Goal: Task Accomplishment & Management: Manage account settings

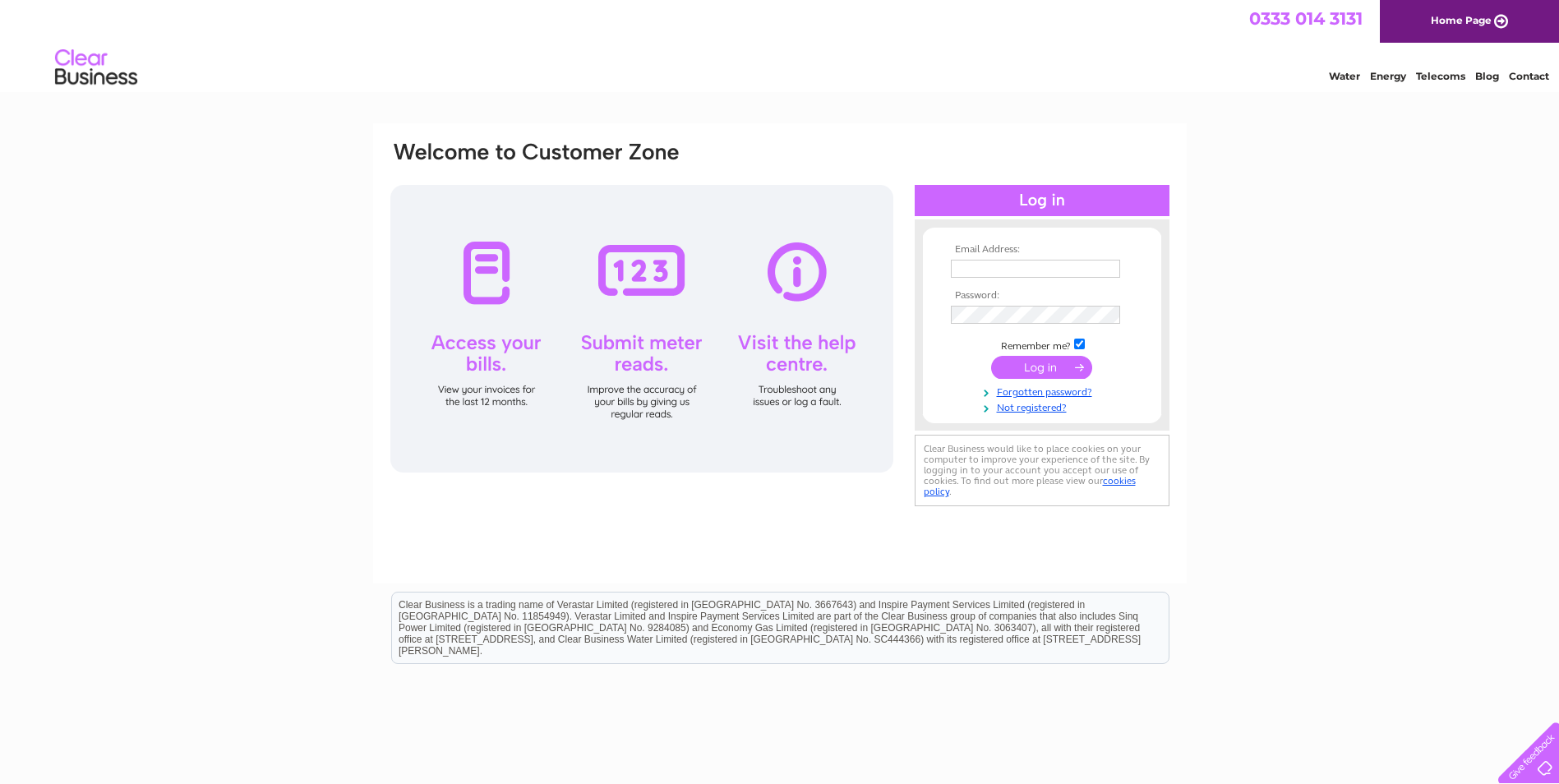
type input "[EMAIL_ADDRESS][DOMAIN_NAME]"
click at [1034, 362] on input "submit" at bounding box center [1041, 367] width 101 height 23
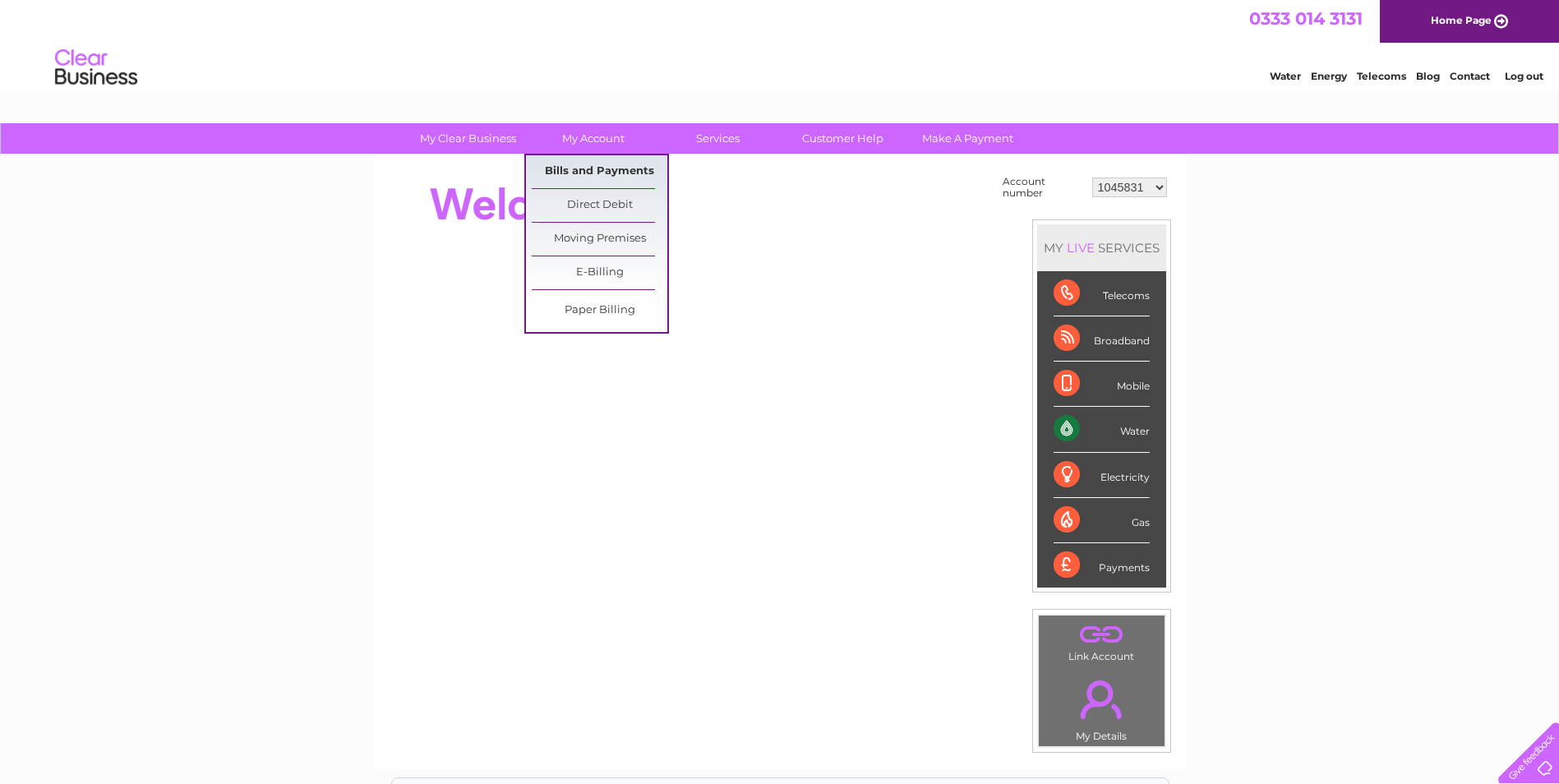
click at [582, 168] on link "Bills and Payments" at bounding box center [599, 172] width 136 height 33
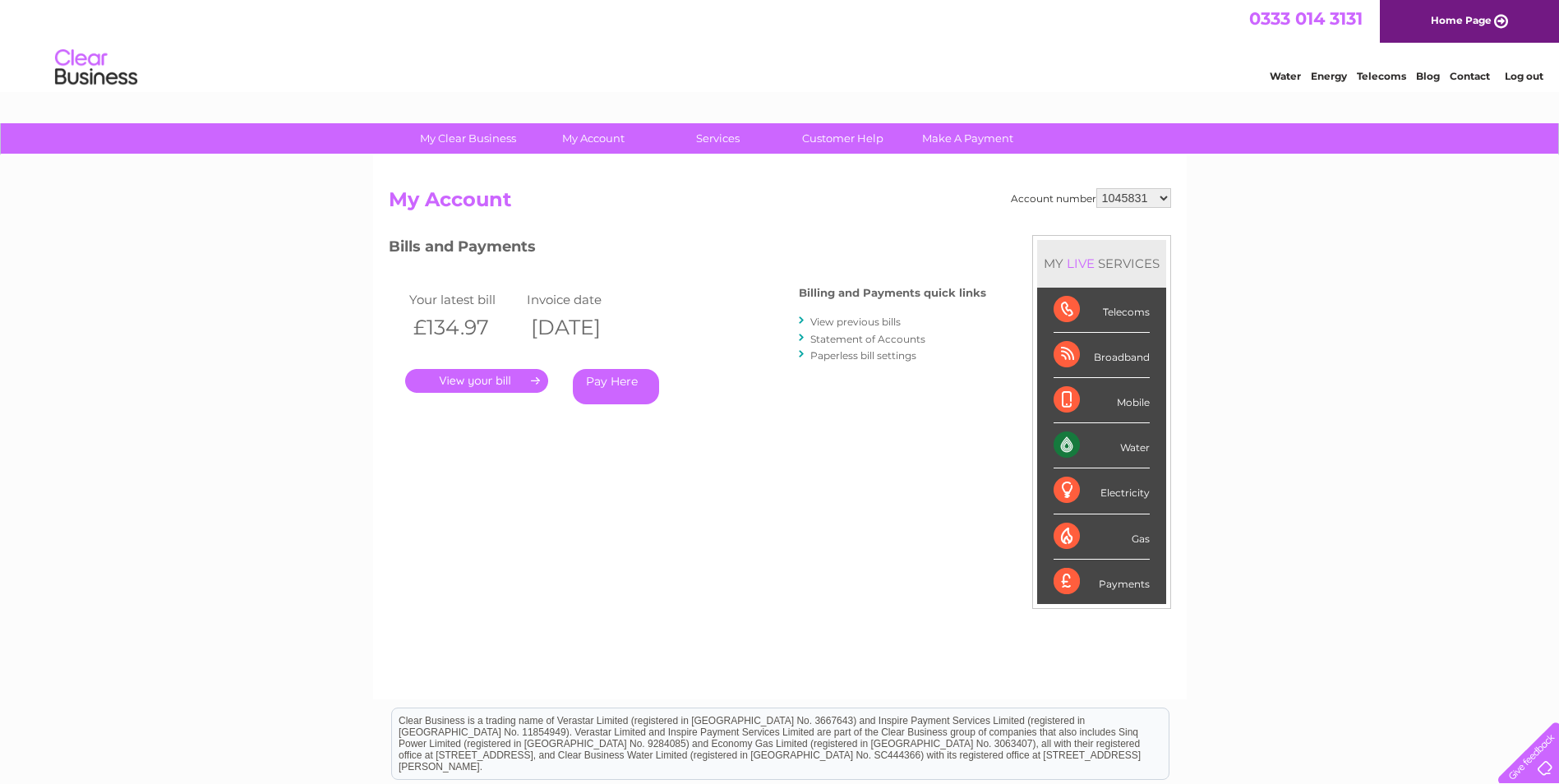
click at [471, 382] on link "." at bounding box center [477, 380] width 143 height 24
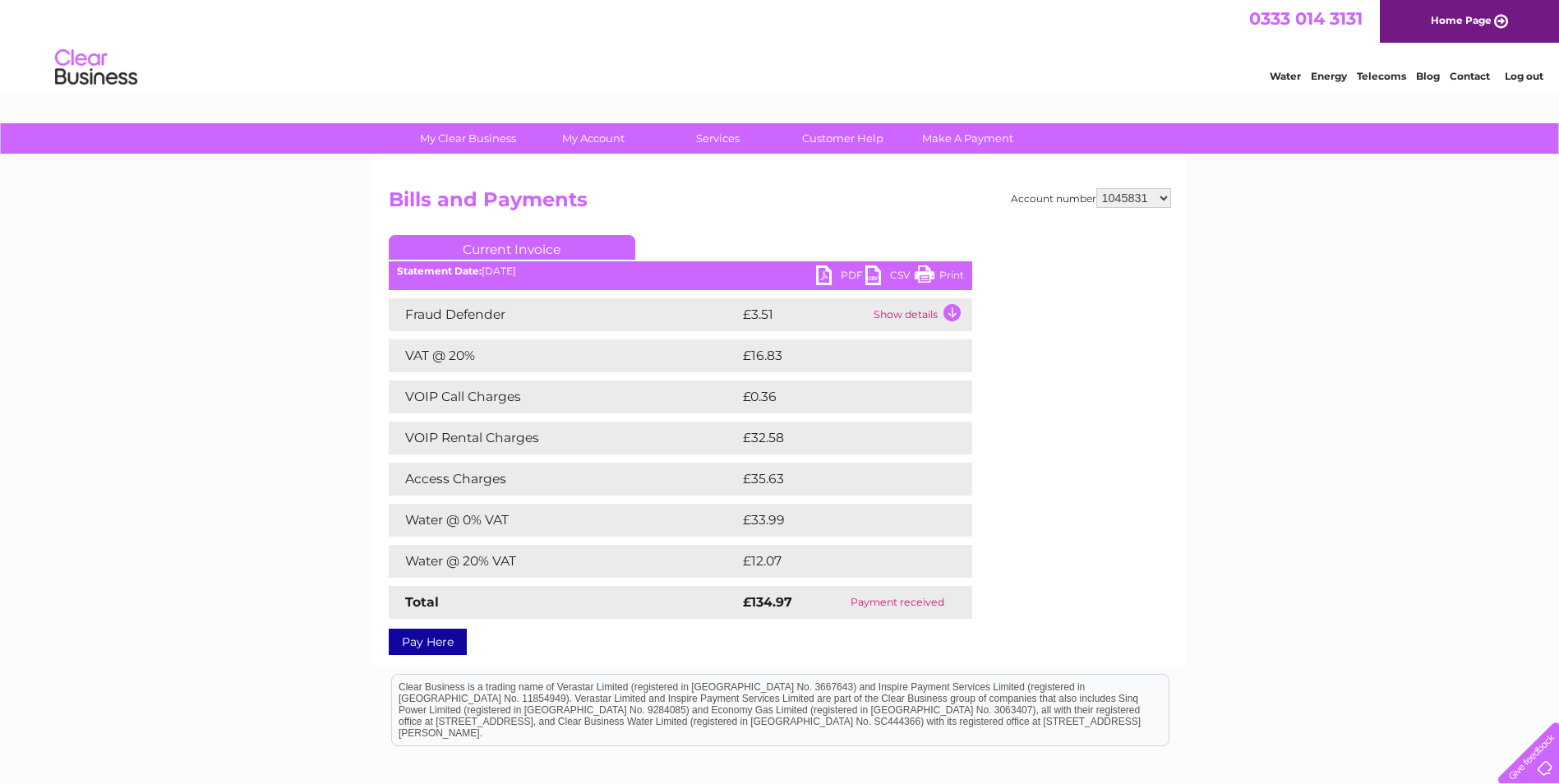
click at [823, 273] on link "PDF" at bounding box center [840, 277] width 49 height 24
